Goal: Information Seeking & Learning: Learn about a topic

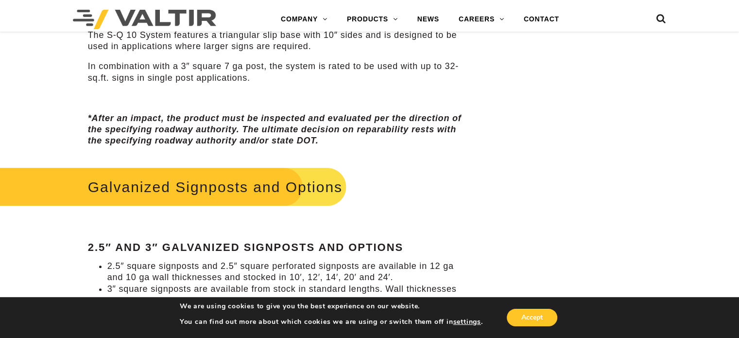
scroll to position [826, 0]
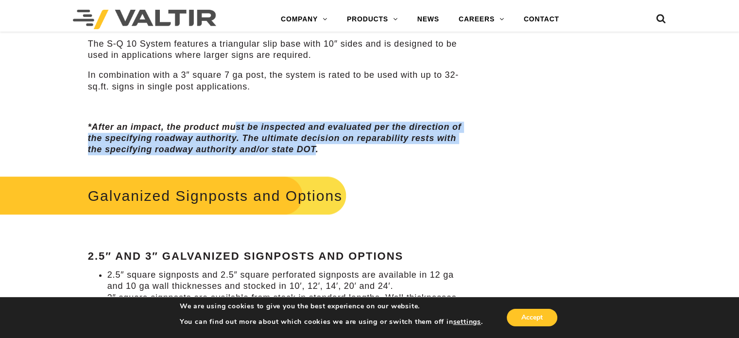
drag, startPoint x: 235, startPoint y: 124, endPoint x: 316, endPoint y: 148, distance: 84.0
click at [316, 148] on em "*After an impact, the product must be inspected and evaluated per the direction…" at bounding box center [275, 138] width 374 height 33
click at [141, 152] on em "*After an impact, the product must be inspected and evaluated per the direction…" at bounding box center [275, 138] width 374 height 33
click at [142, 149] on em "*After an impact, the product must be inspected and evaluated per the direction…" at bounding box center [275, 138] width 374 height 33
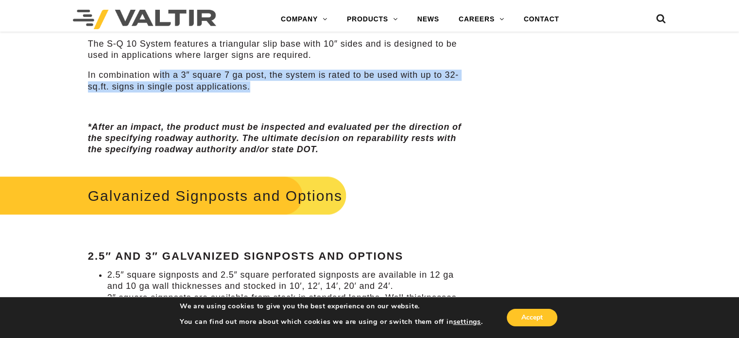
drag, startPoint x: 160, startPoint y: 70, endPoint x: 268, endPoint y: 81, distance: 108.9
click at [268, 81] on p "In combination with a 3″ square 7 ga post, the system is rated to be used with …" at bounding box center [277, 80] width 379 height 23
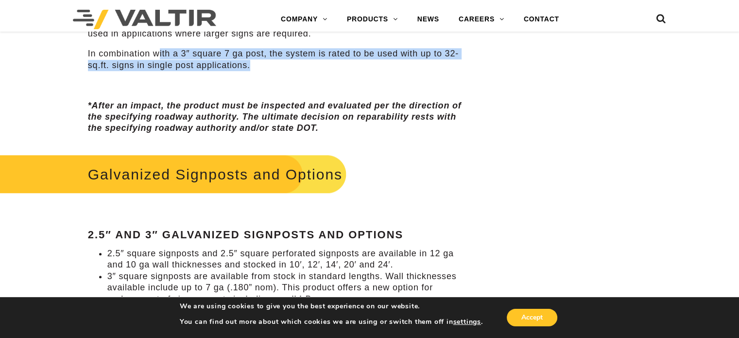
scroll to position [923, 0]
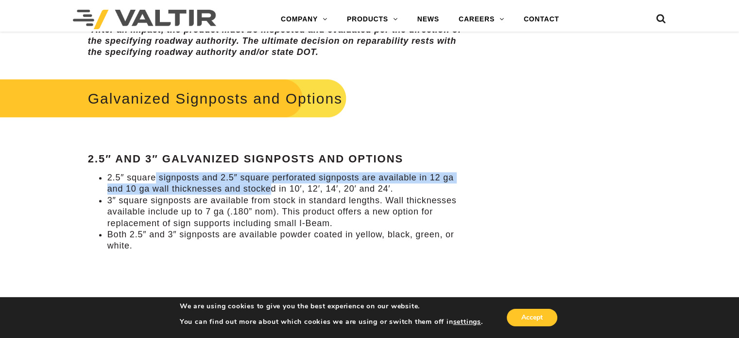
drag, startPoint x: 156, startPoint y: 176, endPoint x: 269, endPoint y: 186, distance: 113.7
click at [269, 186] on li "2.5″ square signposts and 2.5″ square perforated signposts are available in 12 …" at bounding box center [286, 183] width 359 height 23
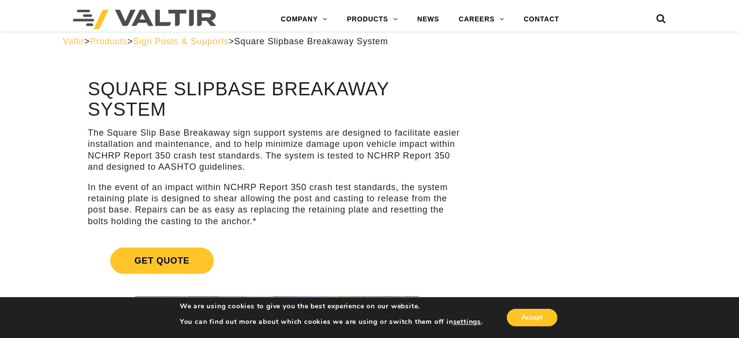
scroll to position [0, 0]
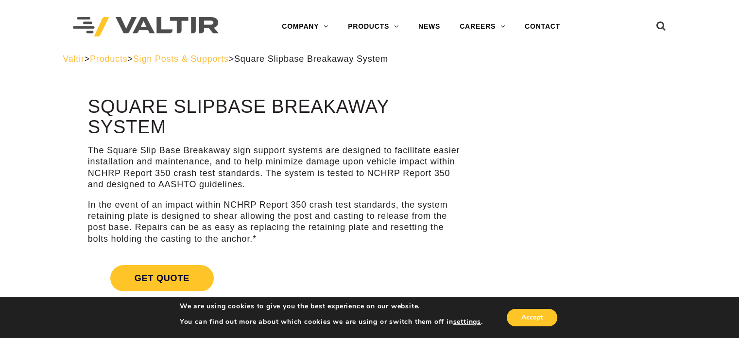
drag, startPoint x: 408, startPoint y: 239, endPoint x: 363, endPoint y: 64, distance: 181.2
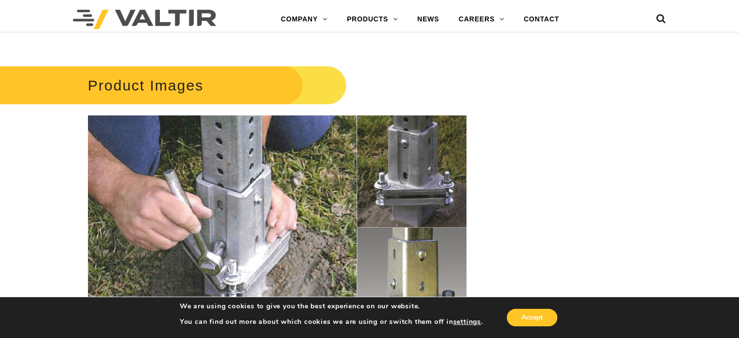
scroll to position [1555, 0]
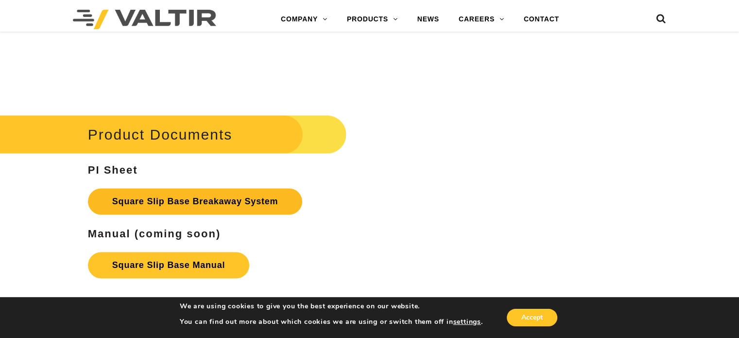
click at [237, 196] on link "Square Slip Base Breakaway System" at bounding box center [195, 201] width 215 height 26
